Goal: Entertainment & Leisure: Browse casually

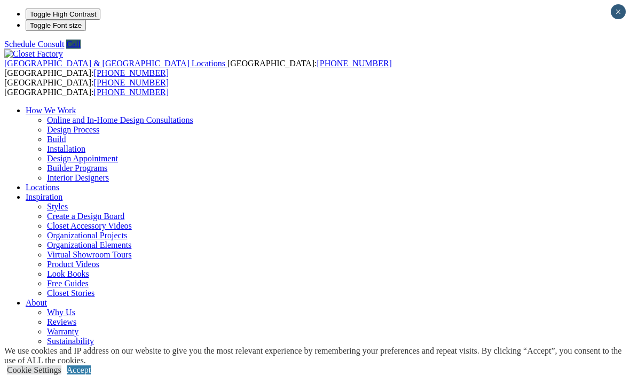
click at [91, 365] on link "Accept" at bounding box center [79, 369] width 24 height 9
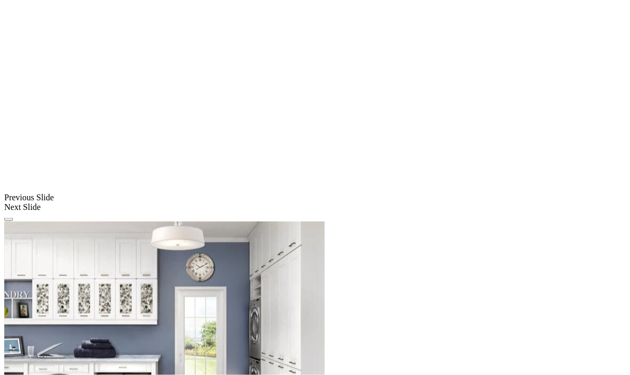
scroll to position [789, 0]
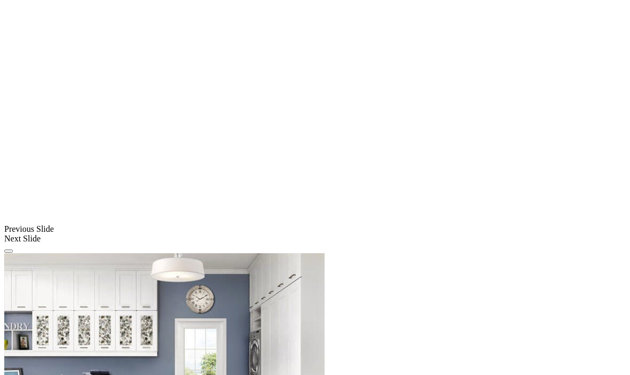
scroll to position [745, 0]
